Goal: Transaction & Acquisition: Book appointment/travel/reservation

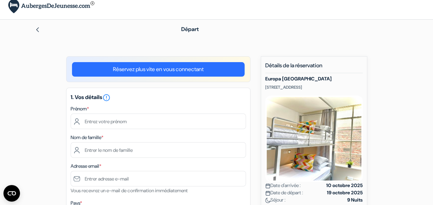
scroll to position [6, 0]
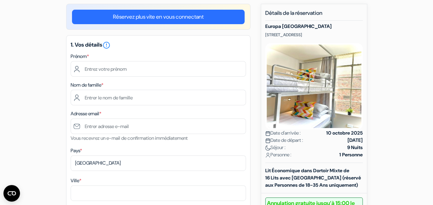
scroll to position [59, 0]
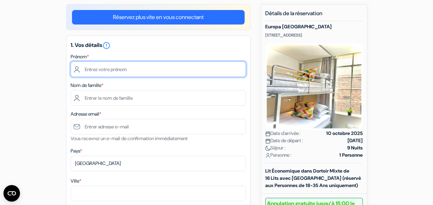
click at [116, 72] on input "text" at bounding box center [158, 68] width 175 height 15
type input "Maxime"
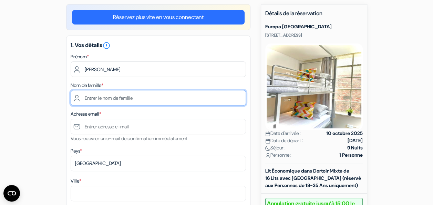
click at [78, 100] on input "text" at bounding box center [158, 97] width 175 height 15
type input "Fritsch"
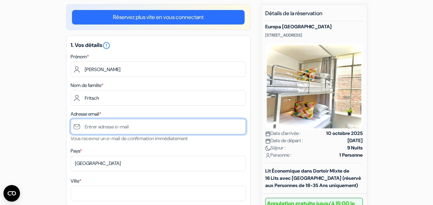
type input "maxime.fritsch92@gmail.com"
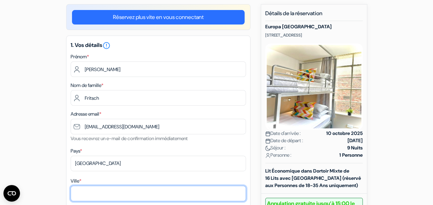
type input "Suresnes, France"
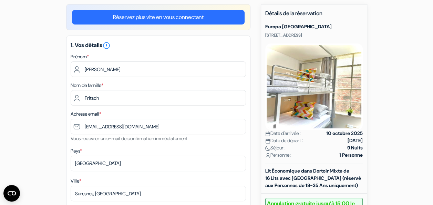
type input "24 rue Ledru Rollin"
type input "92150"
type input "0666455300"
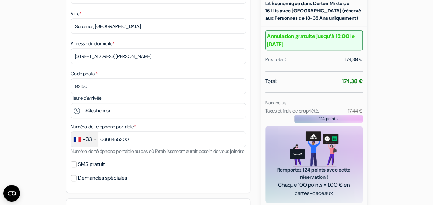
scroll to position [227, 0]
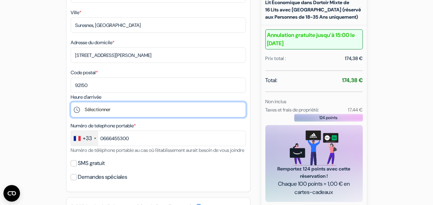
click at [129, 111] on select "Sélectionner 13:00 14:00 15:00 16:00 17:00 18:00 19:00 20:00 21:00 22:00 23:00 …" at bounding box center [158, 109] width 175 height 15
select select "21"
click at [71, 103] on select "Sélectionner 13:00 14:00 15:00 16:00 17:00 18:00 19:00 20:00 21:00 22:00 23:00 …" at bounding box center [158, 109] width 175 height 15
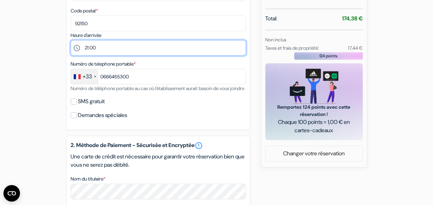
scroll to position [318, 0]
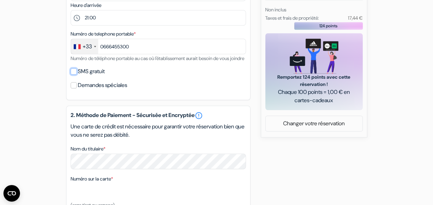
click at [73, 74] on input "SMS gratuit" at bounding box center [74, 71] width 6 height 6
checkbox input "true"
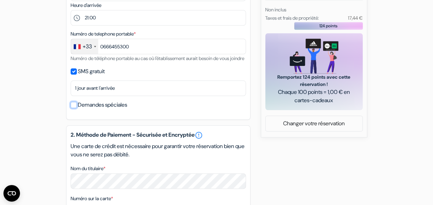
click at [75, 108] on input "Demandes spéciales" at bounding box center [74, 105] width 6 height 6
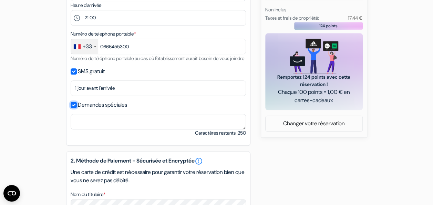
click at [75, 108] on input "Demandes spéciales" at bounding box center [74, 105] width 6 height 6
checkbox input "false"
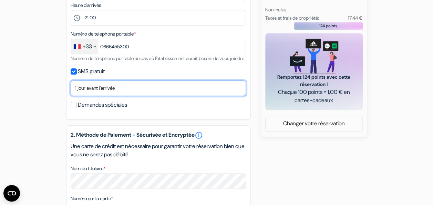
click at [107, 96] on select "Non merci Maintenant Le jour de votre arrivée 1 jour avant l'arrivée 2 jours av…" at bounding box center [158, 87] width 175 height 15
select select "3"
click at [71, 90] on select "Non merci Maintenant Le jour de votre arrivée 1 jour avant l'arrivée 2 jours av…" at bounding box center [158, 87] width 175 height 15
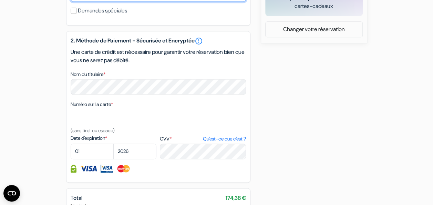
scroll to position [422, 0]
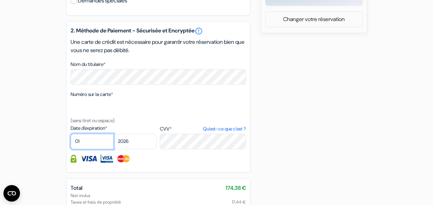
select select "11"
select select "2028"
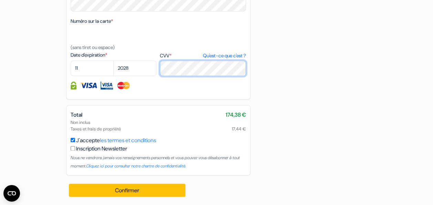
scroll to position [505, 0]
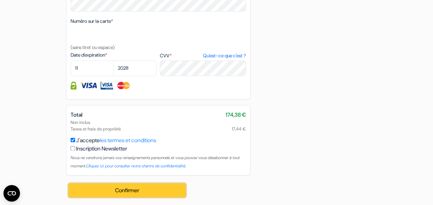
click at [148, 186] on button "Confirmer Loading..." at bounding box center [127, 189] width 117 height 13
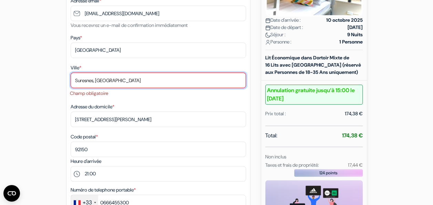
scroll to position [150, 0]
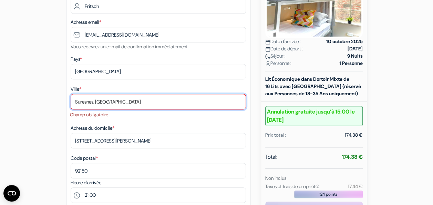
click at [121, 101] on input "Suresnes, France" at bounding box center [158, 101] width 175 height 15
type input "s"
type input "U"
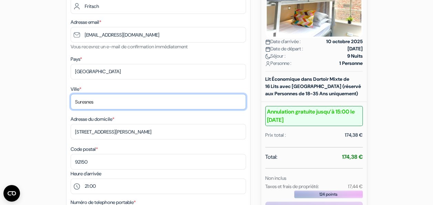
type input "Suresnes"
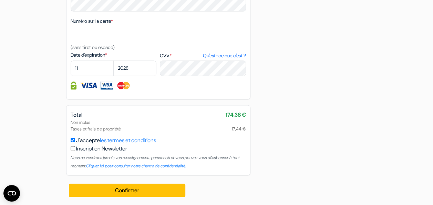
scroll to position [505, 0]
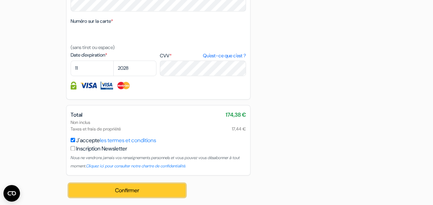
click at [157, 186] on button "Confirmer Loading..." at bounding box center [127, 189] width 117 height 13
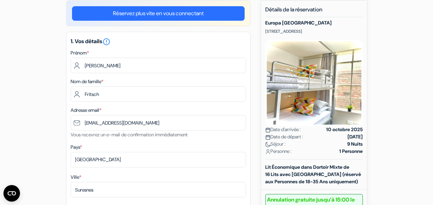
scroll to position [0, 0]
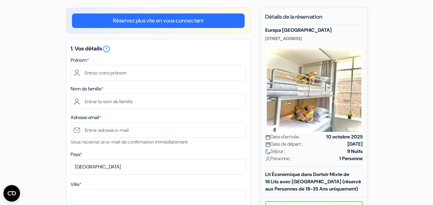
scroll to position [55, 0]
